Goal: Task Accomplishment & Management: Complete application form

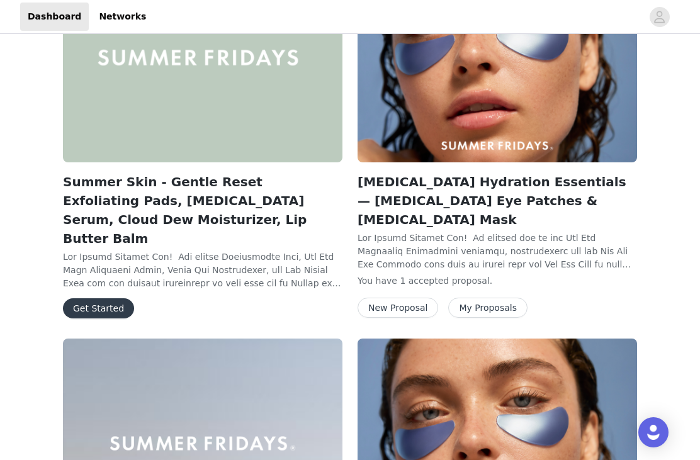
scroll to position [847, 0]
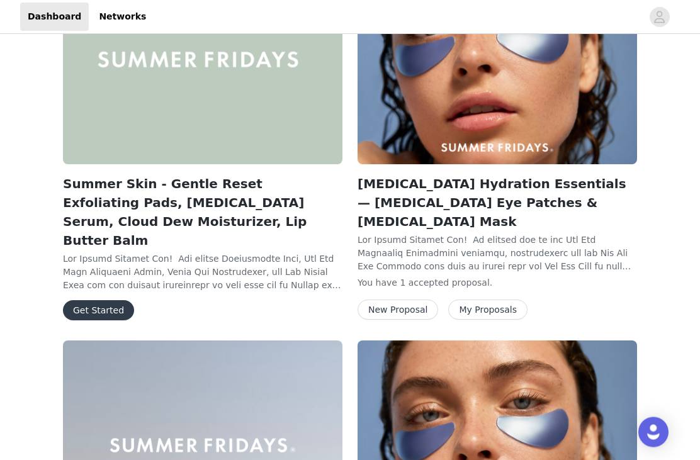
click at [80, 301] on button "Get Started" at bounding box center [98, 311] width 71 height 20
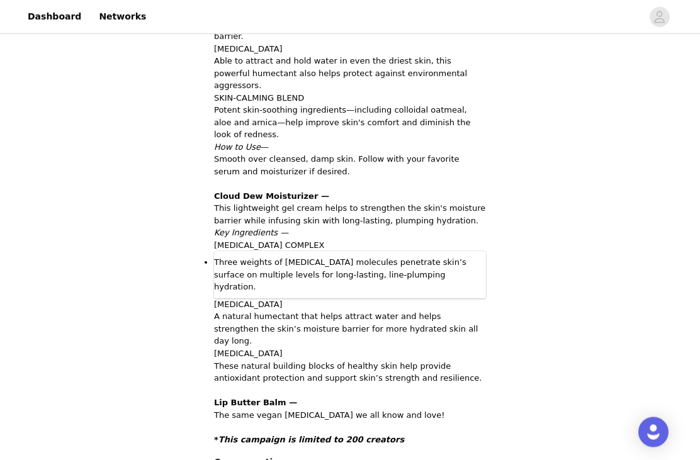
scroll to position [935, 0]
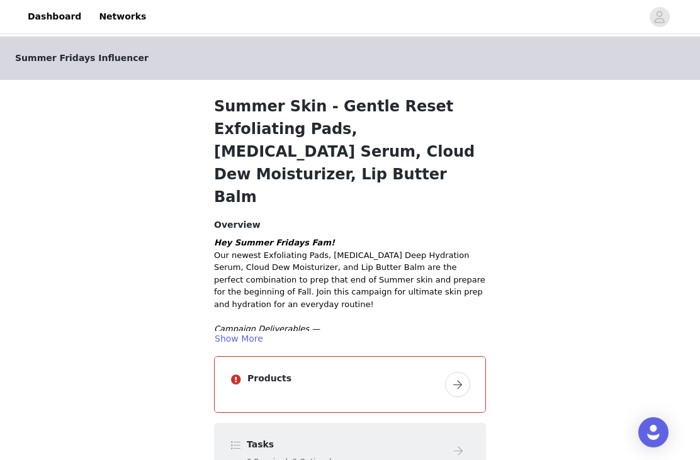
click at [452, 372] on button "button" at bounding box center [457, 384] width 25 height 25
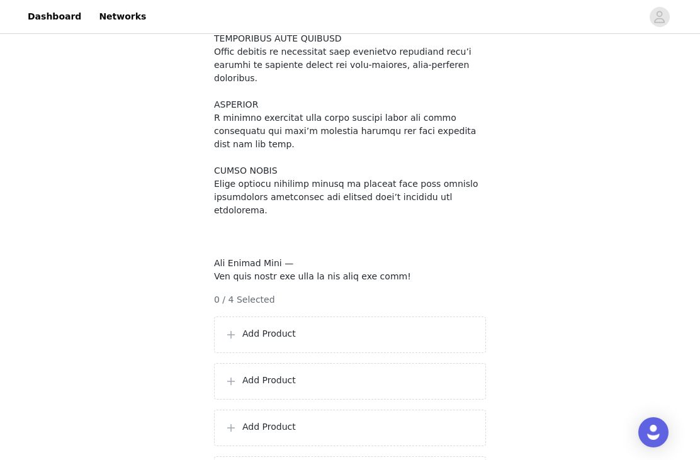
scroll to position [896, 0]
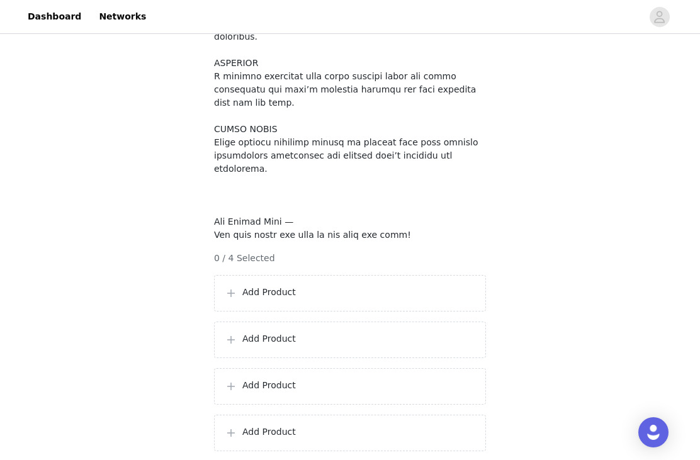
click at [354, 275] on div "Add Product" at bounding box center [350, 293] width 272 height 36
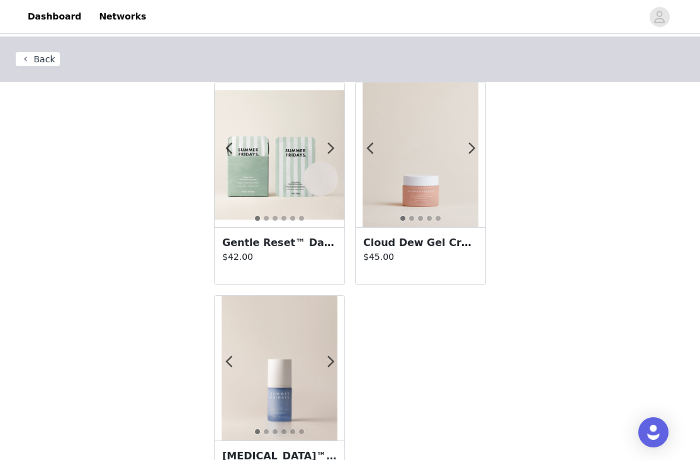
click at [306, 259] on p "$42.00" at bounding box center [279, 256] width 114 height 13
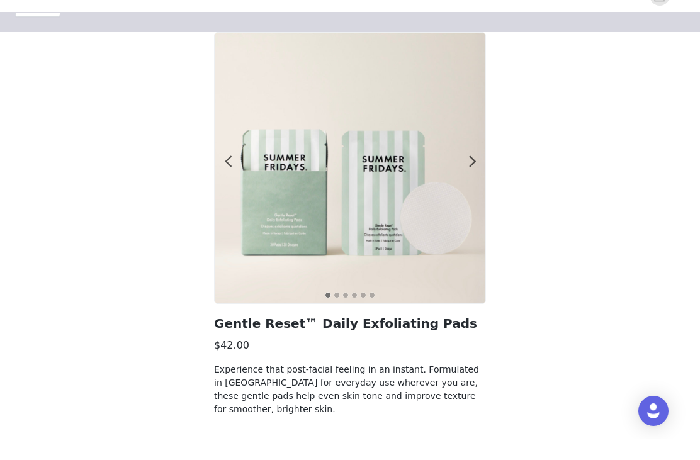
scroll to position [28, 0]
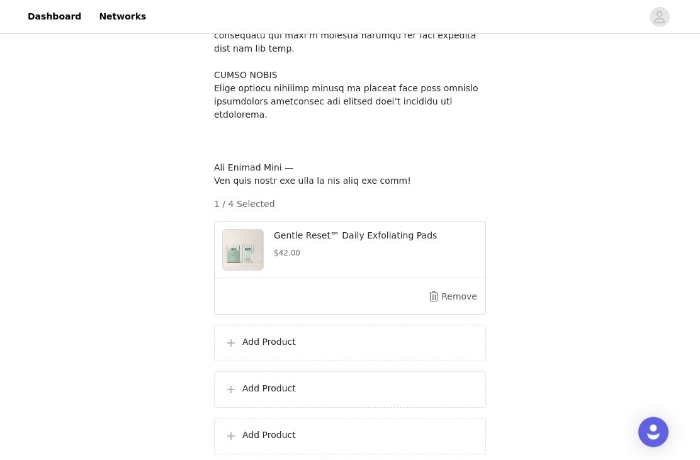
scroll to position [954, 0]
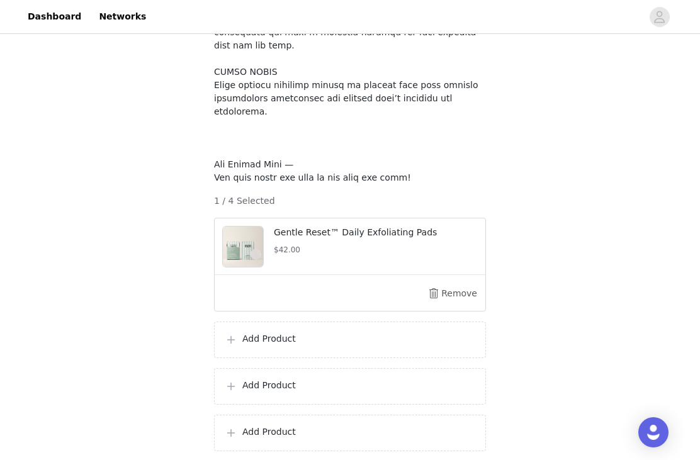
click at [292, 332] on p "Add Product" at bounding box center [358, 338] width 233 height 13
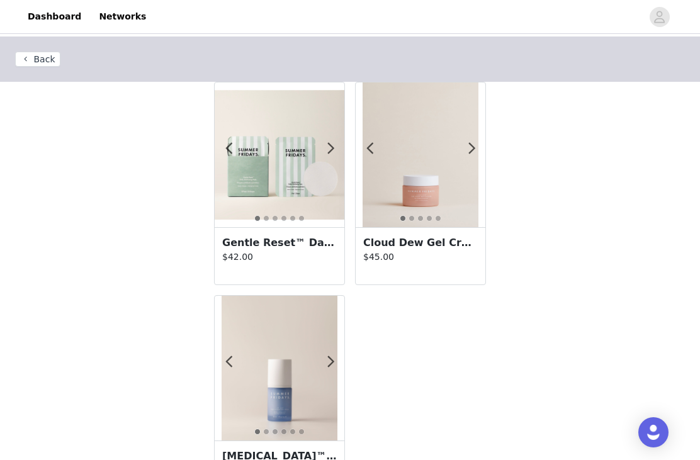
click at [428, 241] on h3 "Cloud Dew Gel Cream Moisturizer" at bounding box center [420, 242] width 114 height 15
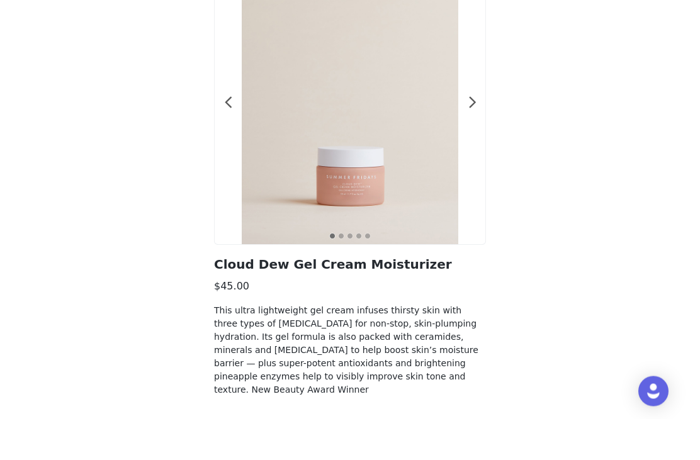
scroll to position [67, 0]
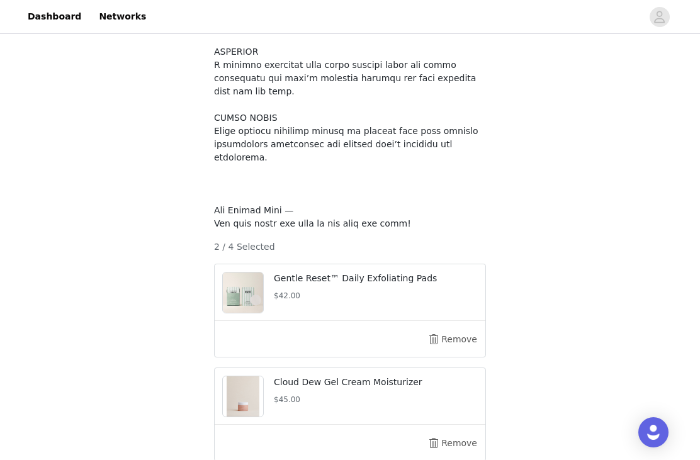
scroll to position [1011, 0]
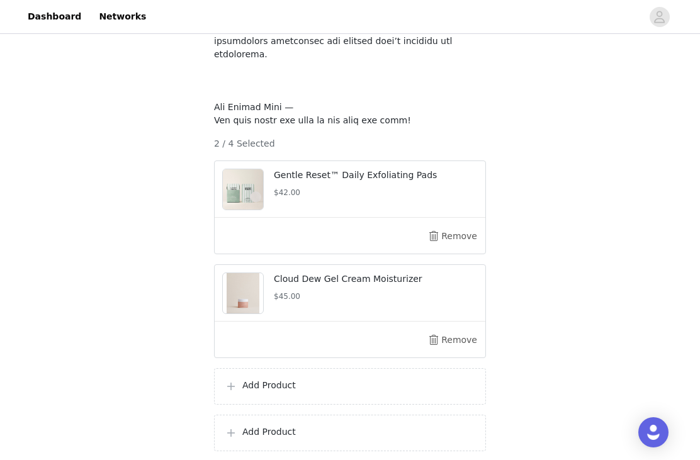
click at [348, 379] on p "Add Product" at bounding box center [358, 385] width 233 height 13
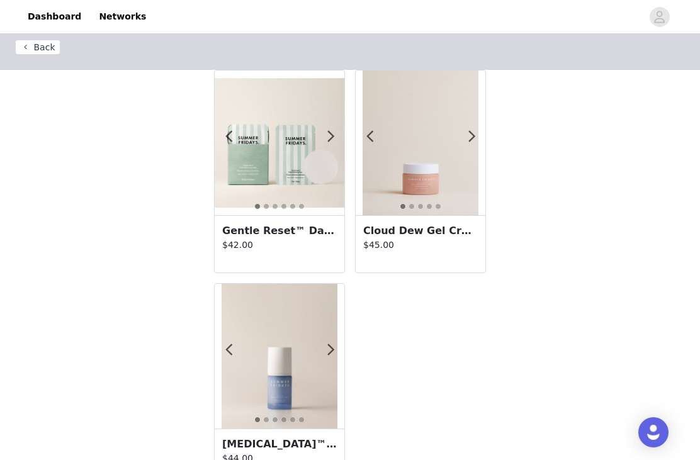
scroll to position [13, 0]
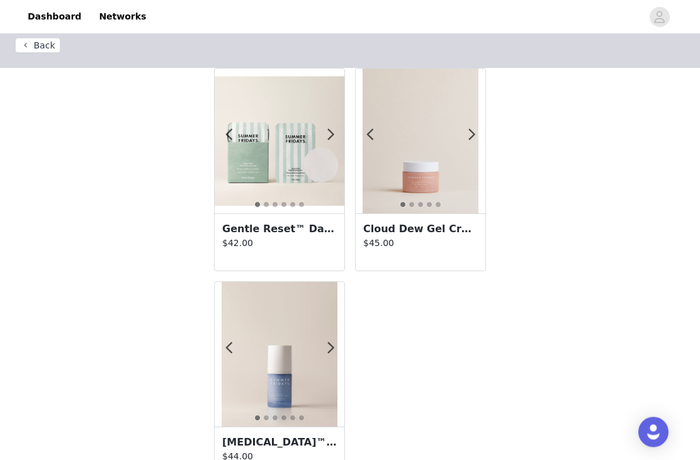
click at [264, 452] on p "$44.00" at bounding box center [279, 456] width 114 height 13
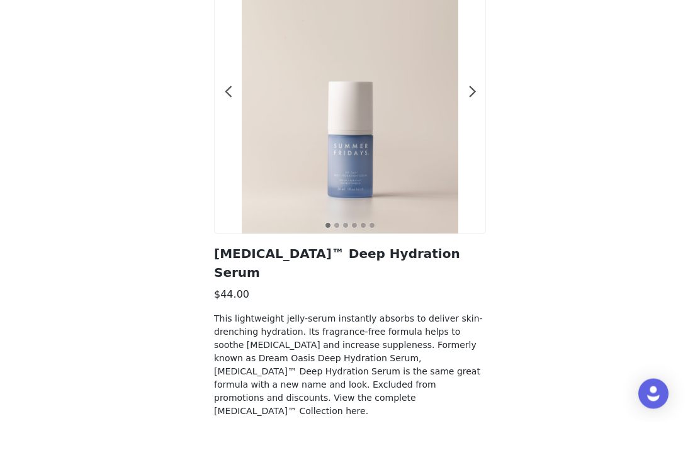
scroll to position [81, 0]
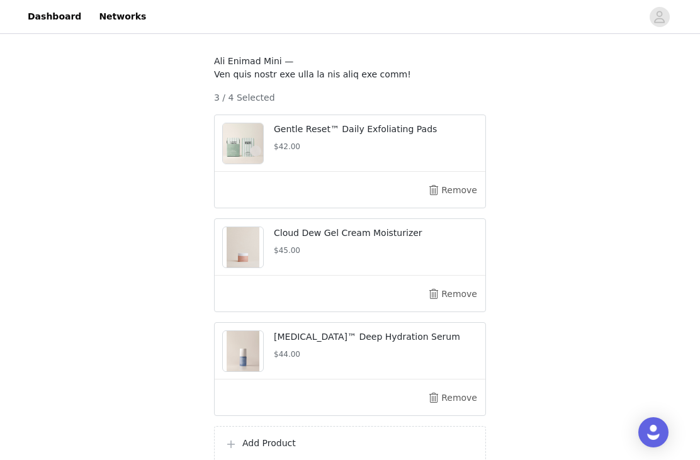
scroll to position [1068, 0]
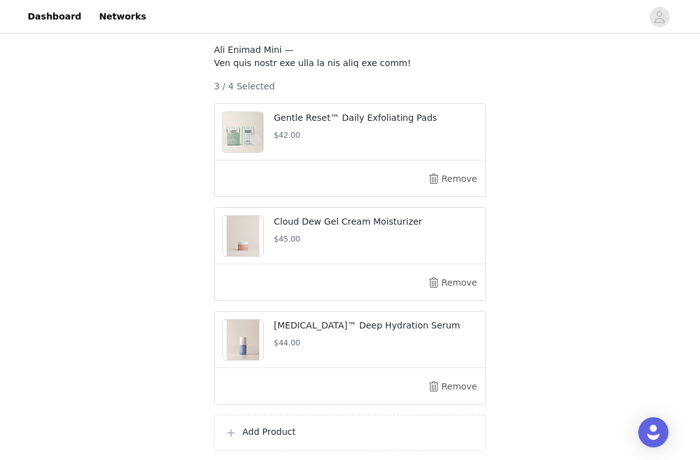
click at [309, 415] on div "Add Product" at bounding box center [350, 433] width 272 height 36
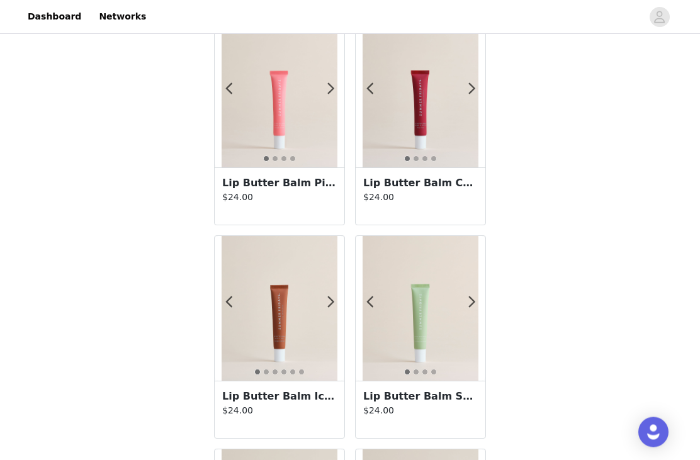
scroll to position [60, 0]
click at [328, 302] on span at bounding box center [330, 302] width 28 height 0
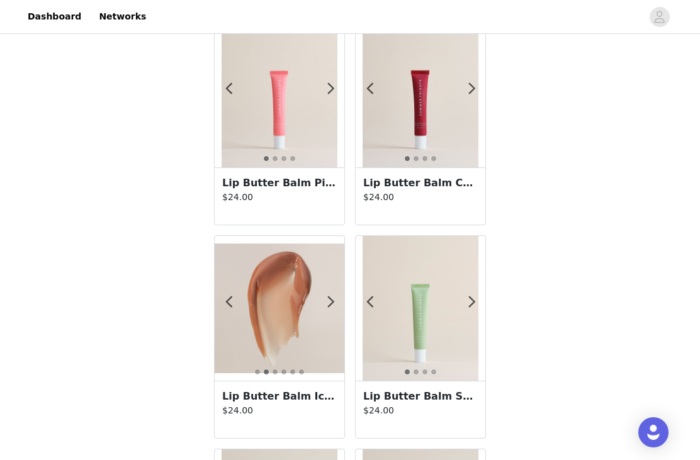
click at [276, 160] on button "2" at bounding box center [275, 158] width 6 height 6
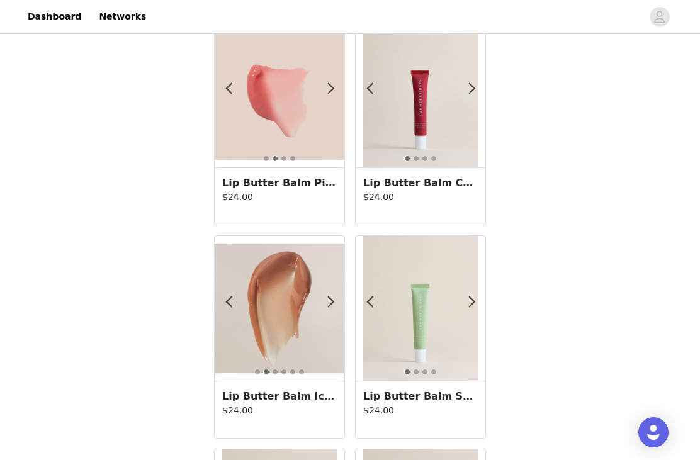
click at [276, 204] on div "Lip Butter Balm Pink Sugar $24.00" at bounding box center [280, 195] width 130 height 57
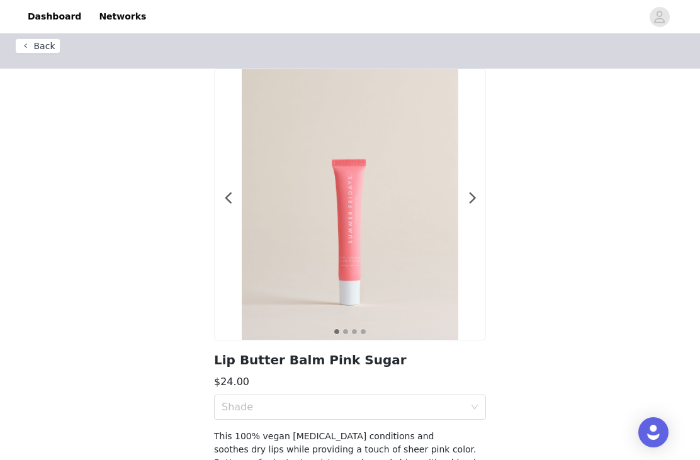
scroll to position [26, 0]
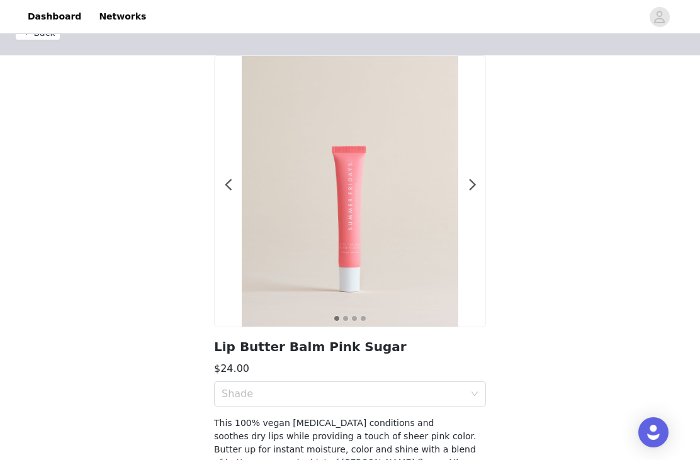
click at [338, 395] on div "Shade" at bounding box center [342, 394] width 243 height 13
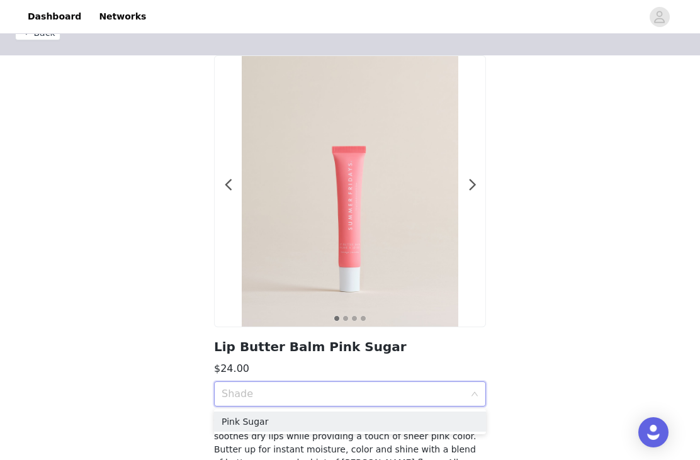
click at [310, 423] on div "Pink Sugar" at bounding box center [349, 422] width 257 height 14
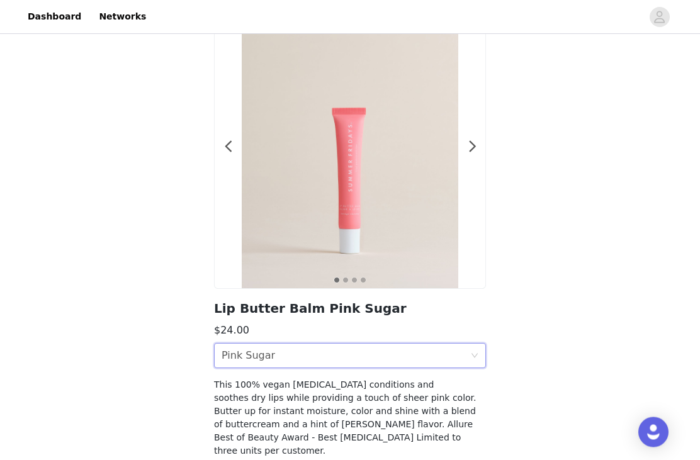
scroll to position [84, 0]
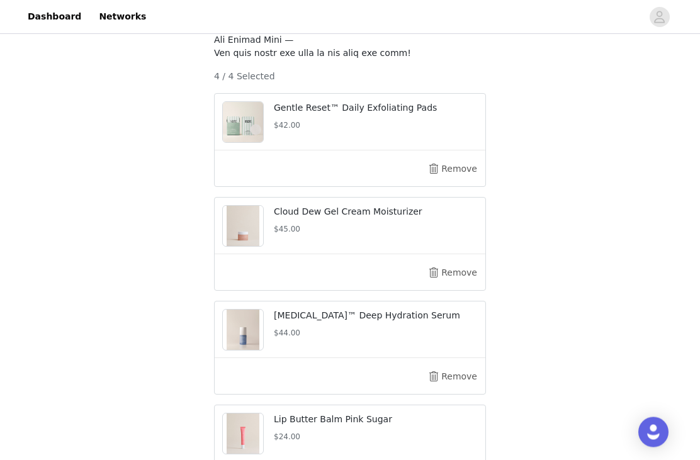
scroll to position [1125, 0]
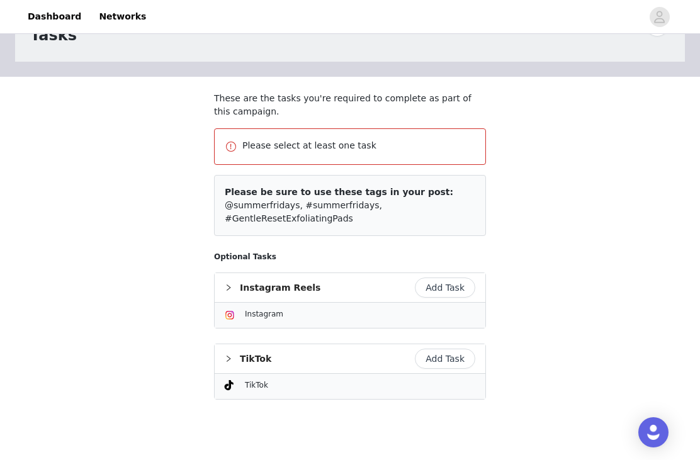
scroll to position [75, 0]
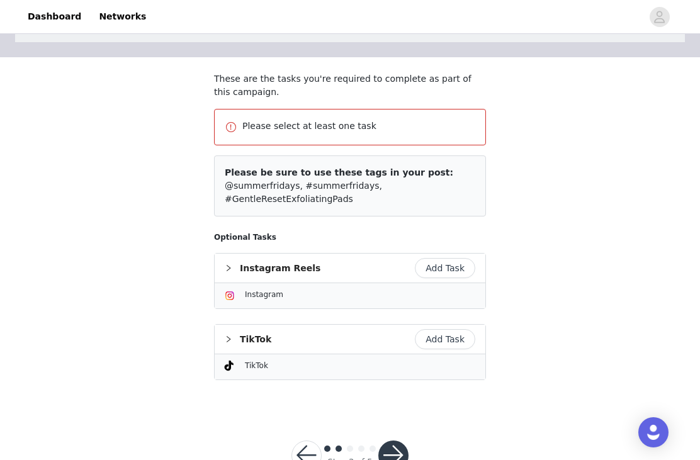
click at [455, 269] on button "Add Task" at bounding box center [445, 268] width 60 height 20
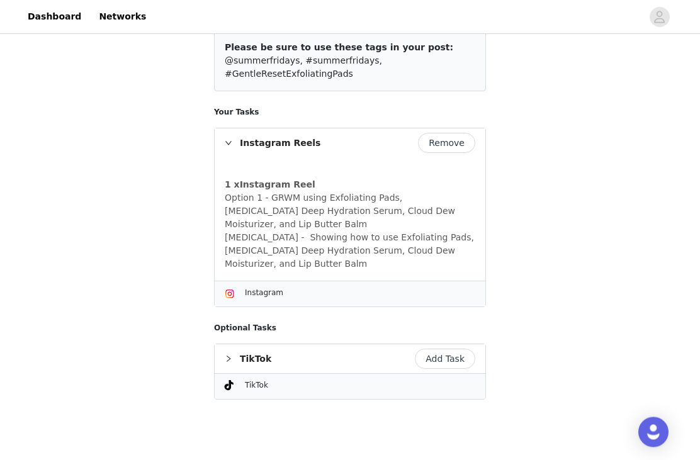
scroll to position [160, 0]
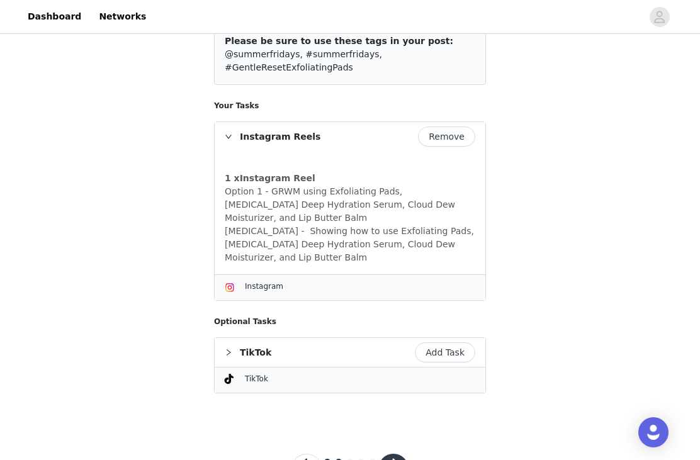
click at [388, 458] on button "button" at bounding box center [393, 469] width 30 height 30
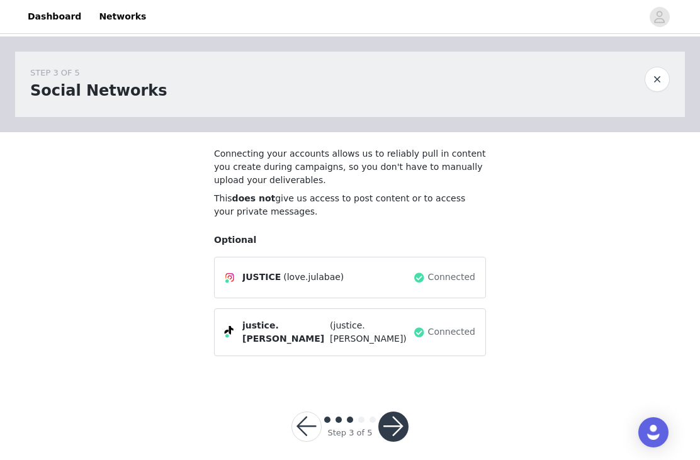
click at [401, 413] on button "button" at bounding box center [393, 426] width 30 height 30
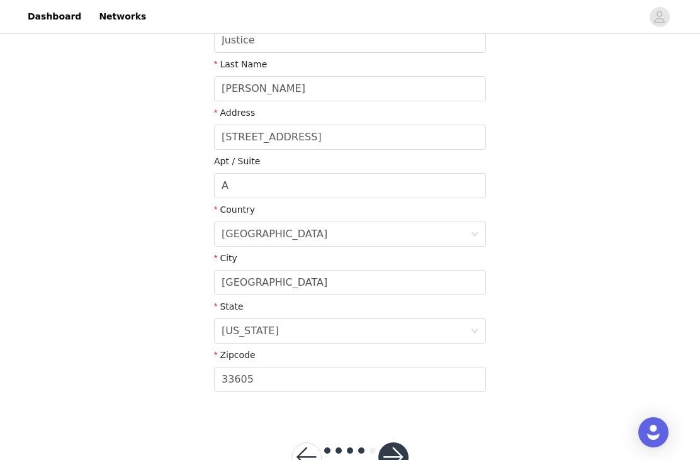
scroll to position [276, 0]
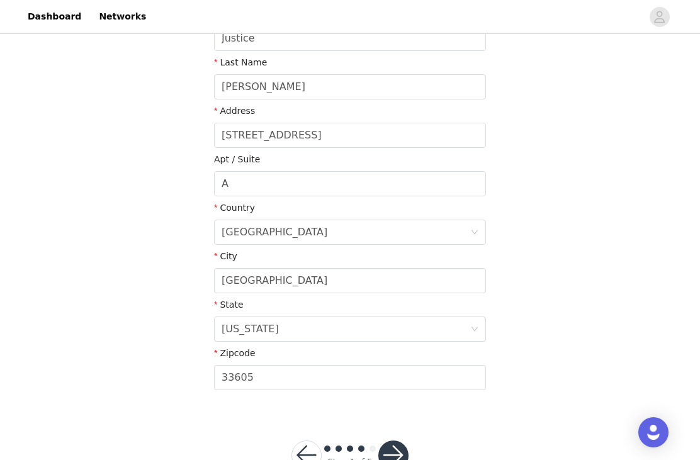
click at [389, 457] on button "button" at bounding box center [393, 455] width 30 height 30
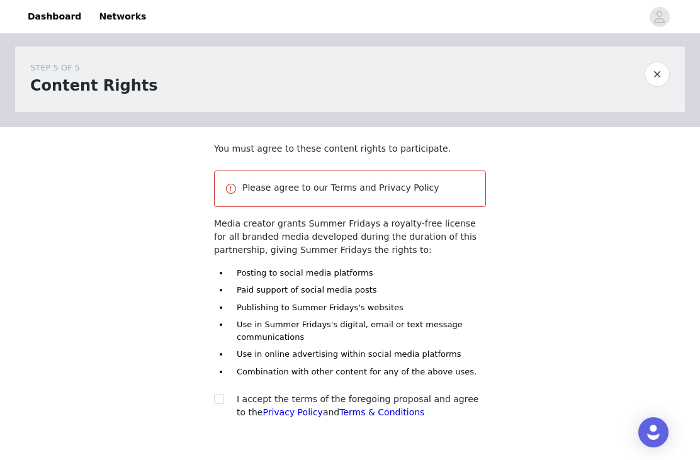
scroll to position [49, 0]
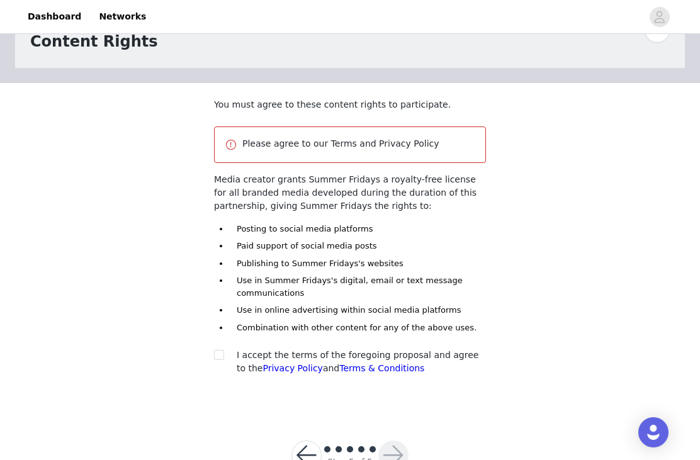
click at [223, 350] on span at bounding box center [219, 355] width 10 height 10
click at [223, 350] on input "checkbox" at bounding box center [218, 354] width 9 height 9
checkbox input "true"
click at [398, 451] on button "button" at bounding box center [393, 455] width 30 height 30
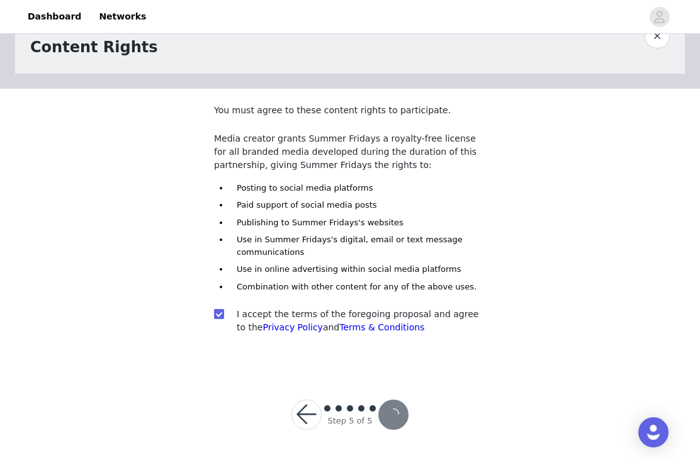
scroll to position [3, 0]
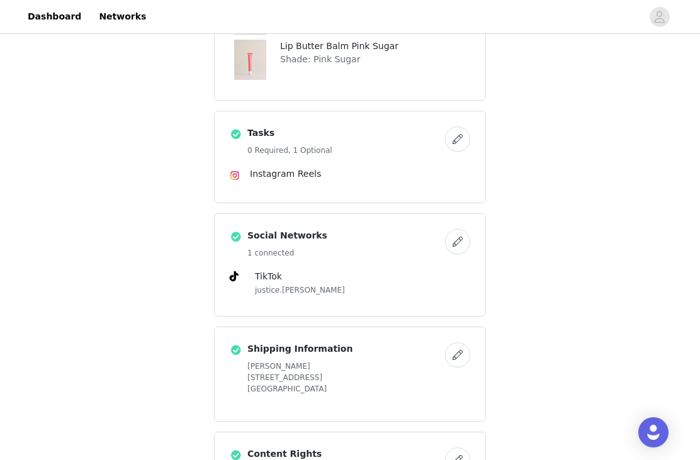
scroll to position [568, 0]
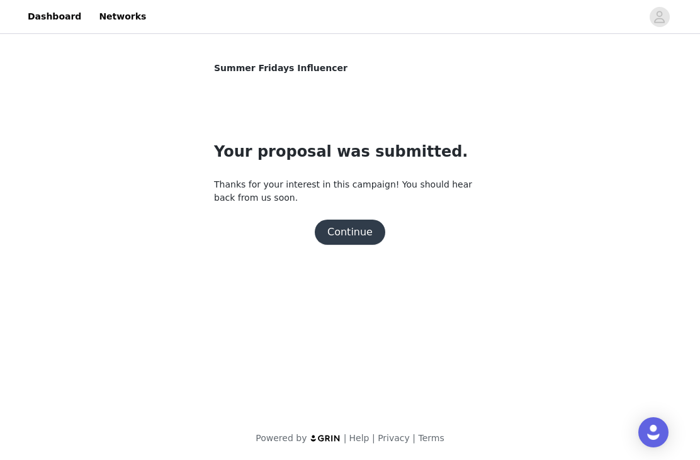
scroll to position [0, 0]
click at [358, 237] on button "Continue" at bounding box center [350, 232] width 70 height 25
